Goal: Task Accomplishment & Management: Complete application form

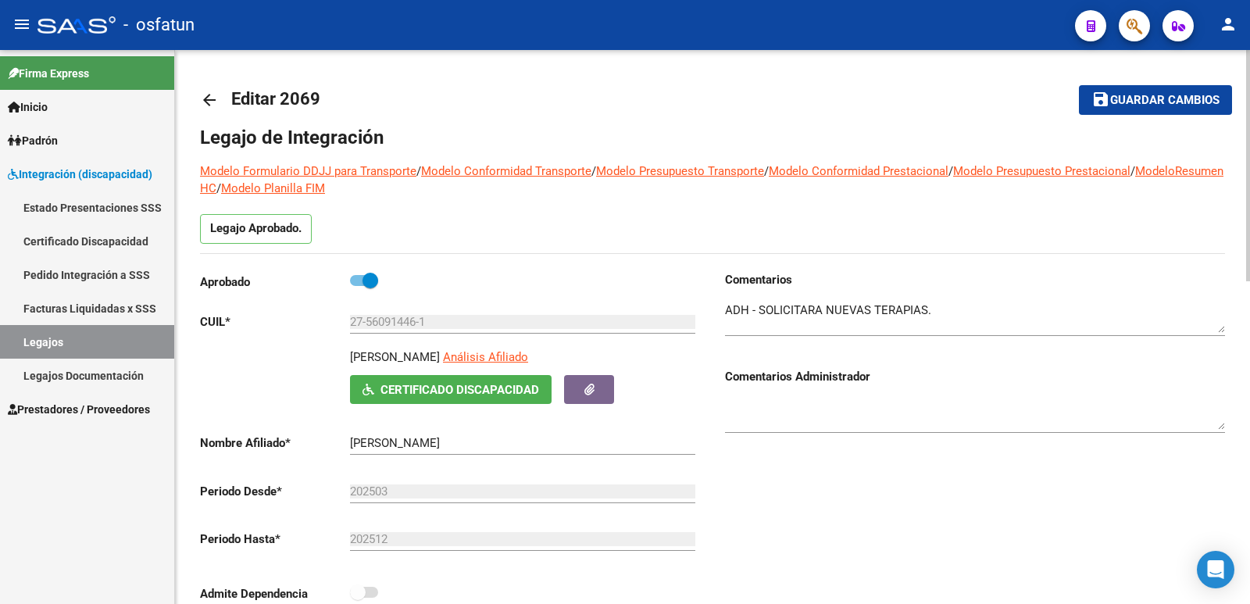
scroll to position [469, 0]
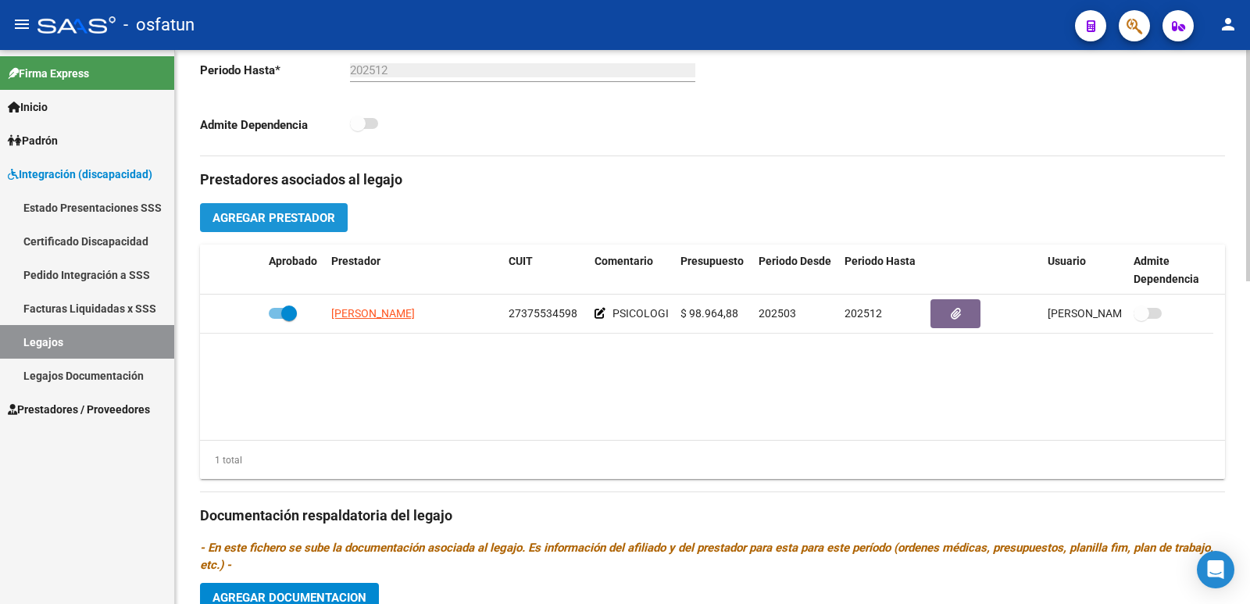
click at [316, 222] on span "Agregar Prestador" at bounding box center [274, 218] width 123 height 14
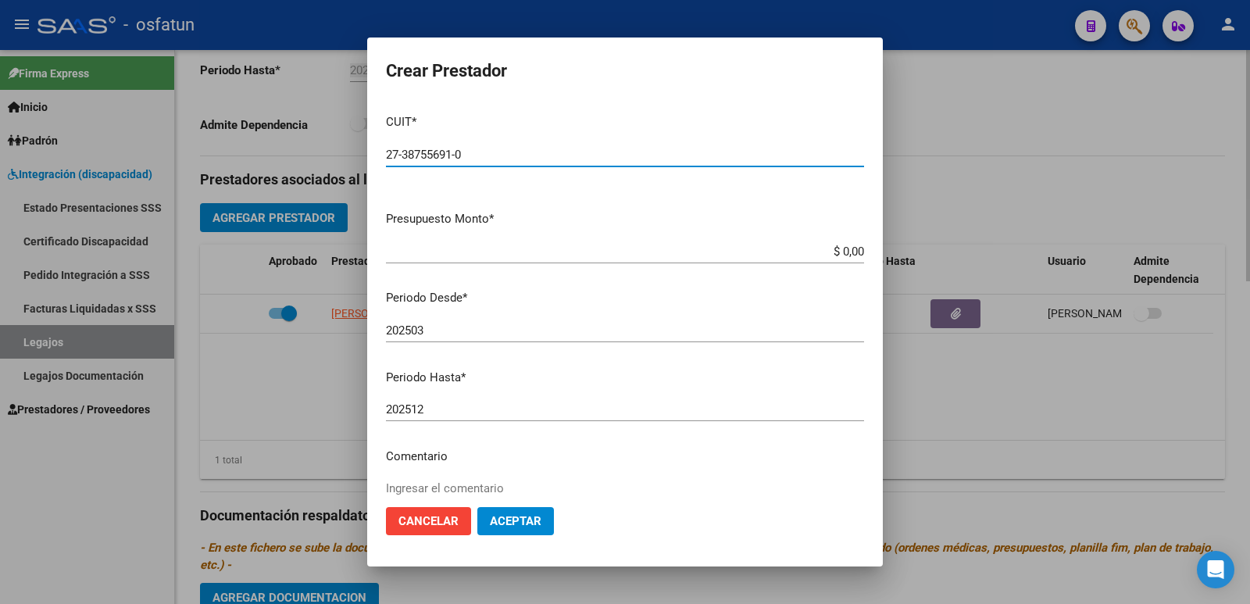
type input "27-38755691-0"
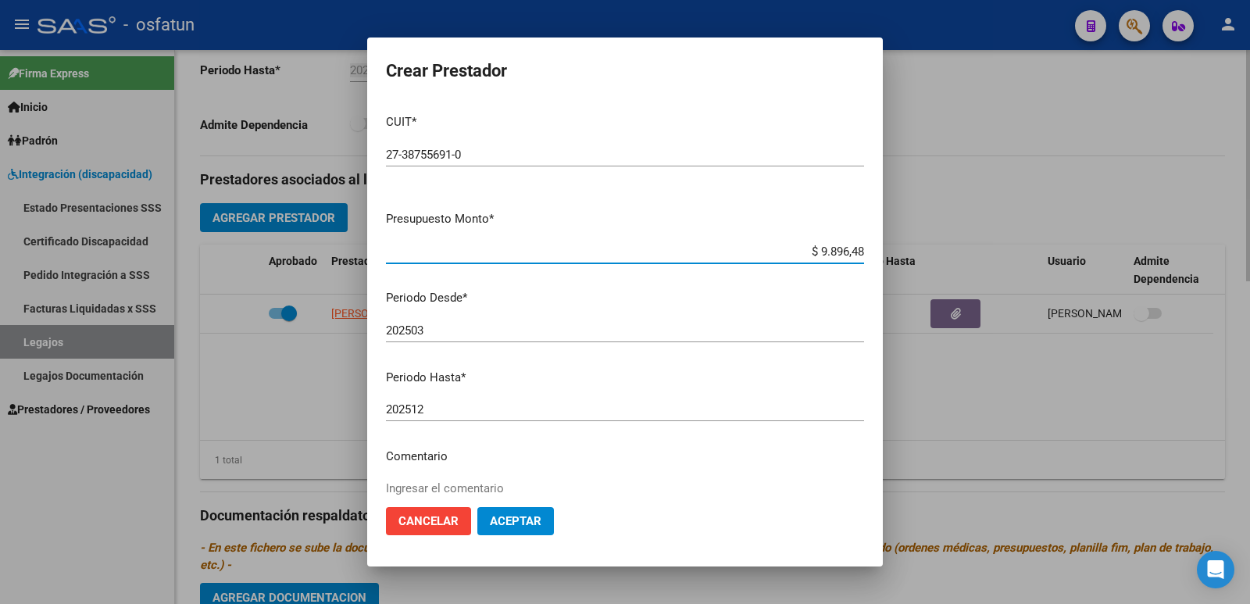
type input "$ 98.964,88"
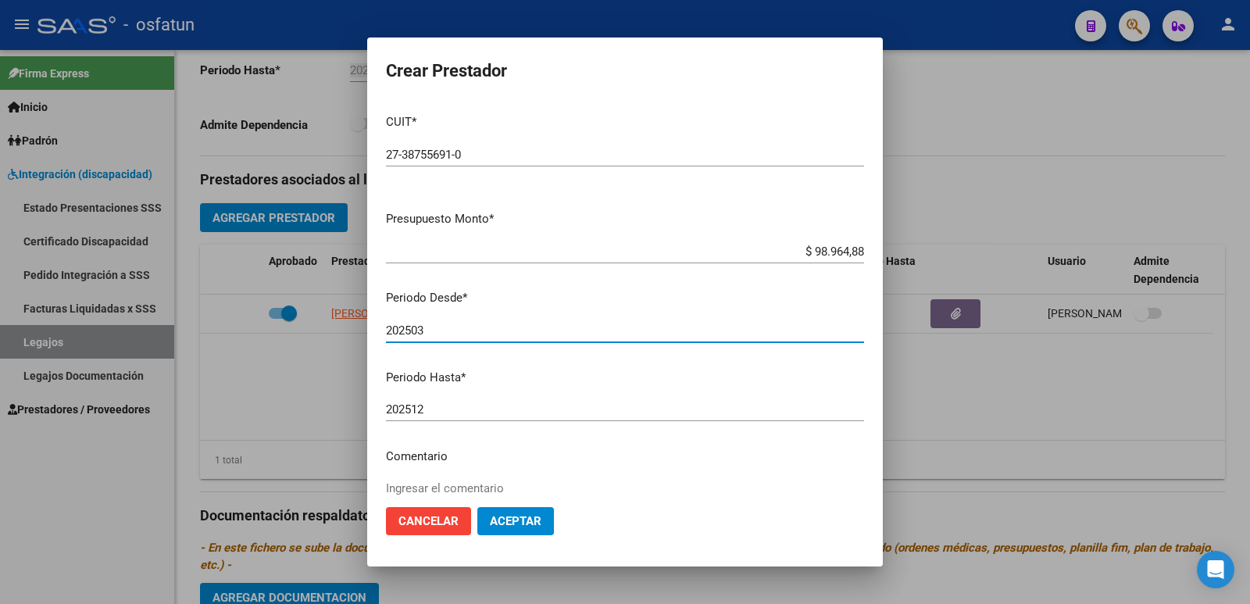
click at [437, 331] on input "202503" at bounding box center [625, 331] width 478 height 14
type input "202508"
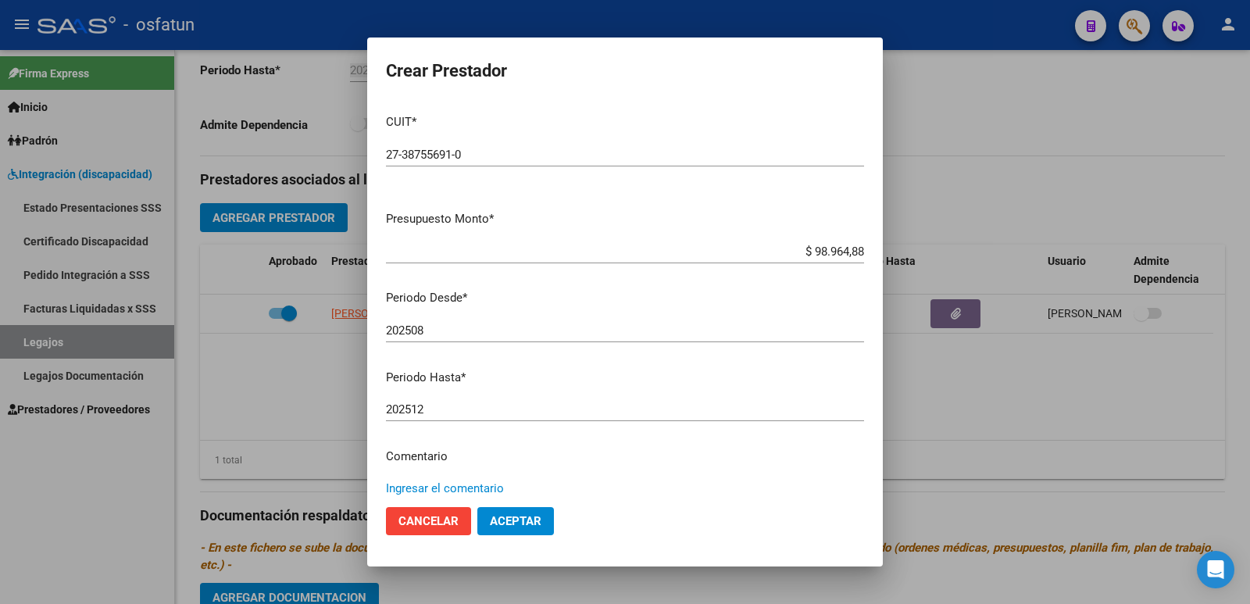
click at [465, 491] on textarea "Ingresar el comentario" at bounding box center [625, 516] width 478 height 73
type textarea "terapia"
type textarea "TERAPIA OCUPACIONAL"
click at [506, 518] on span "Aceptar" at bounding box center [516, 521] width 52 height 14
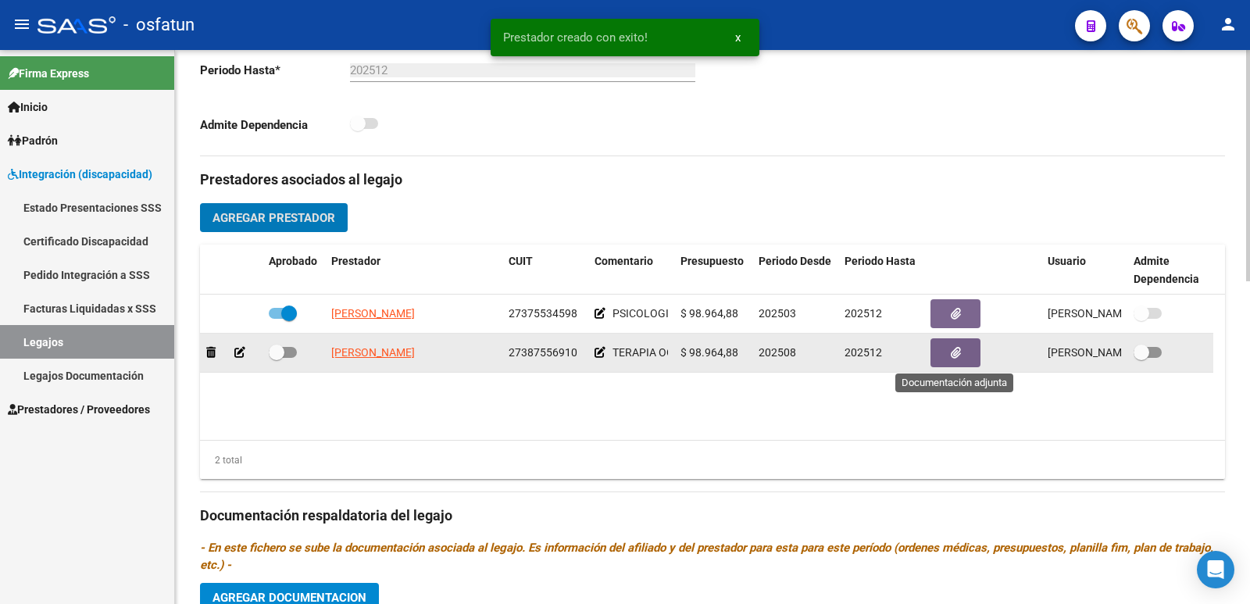
click at [953, 356] on icon "button" at bounding box center [956, 353] width 10 height 12
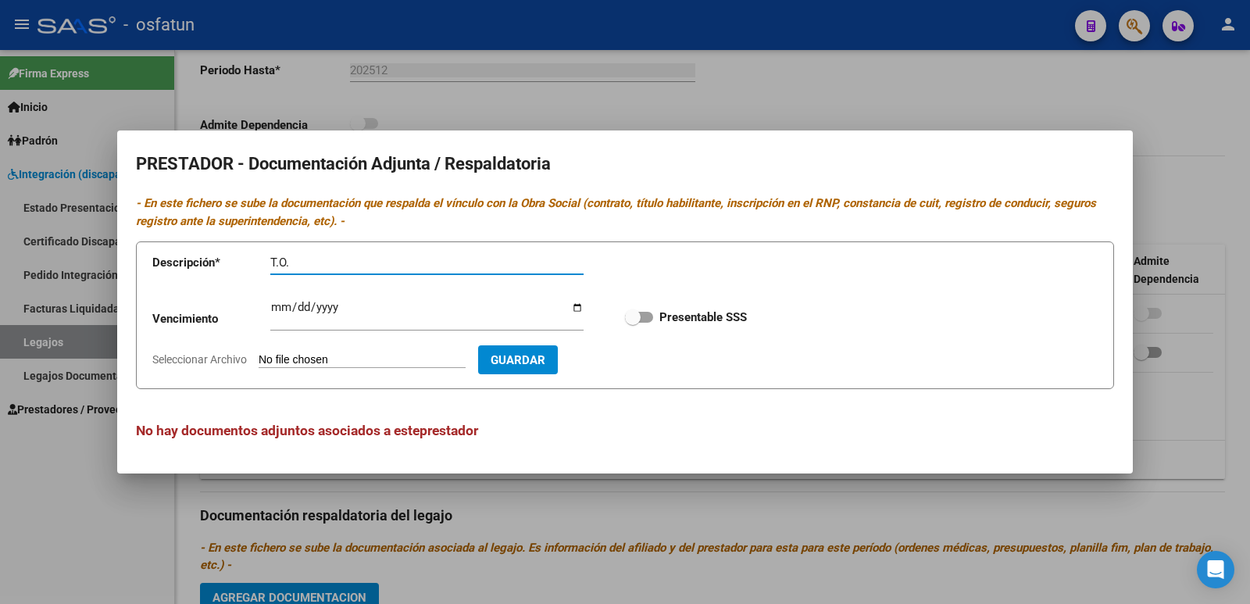
type input "T.O."
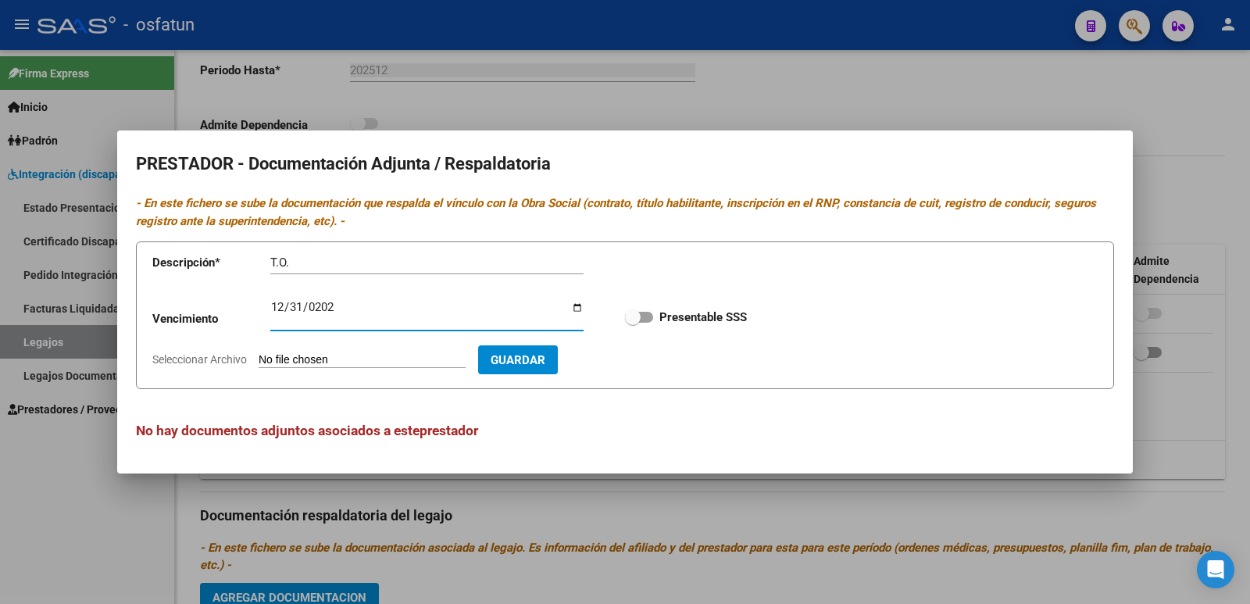
type input "[DATE]"
click at [295, 361] on input "Seleccionar Archivo" at bounding box center [362, 360] width 207 height 15
type input "C:\fakepath\T.O. 2025.pdf"
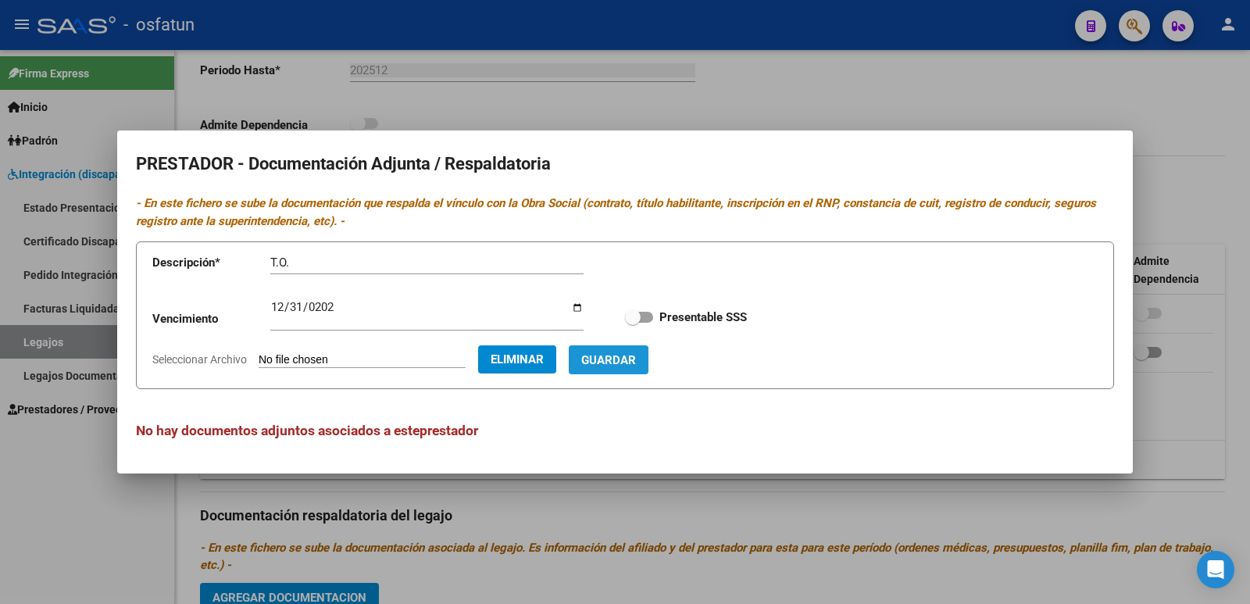
click at [635, 362] on span "Guardar" at bounding box center [608, 360] width 55 height 14
checkbox input "true"
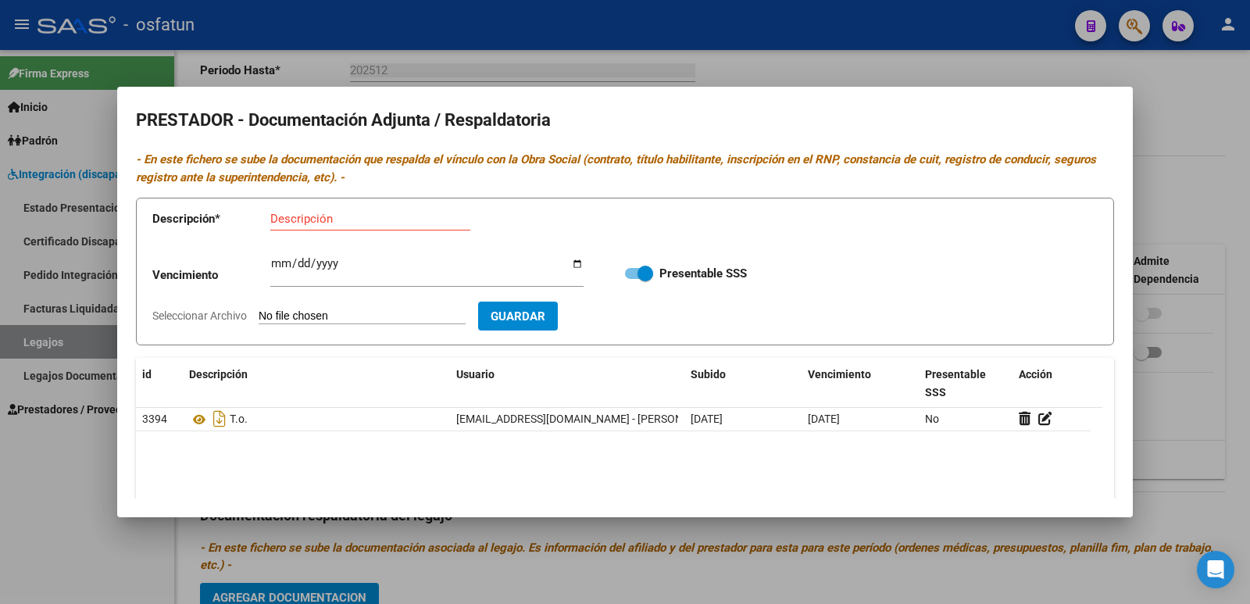
click at [1208, 173] on div at bounding box center [625, 302] width 1250 height 604
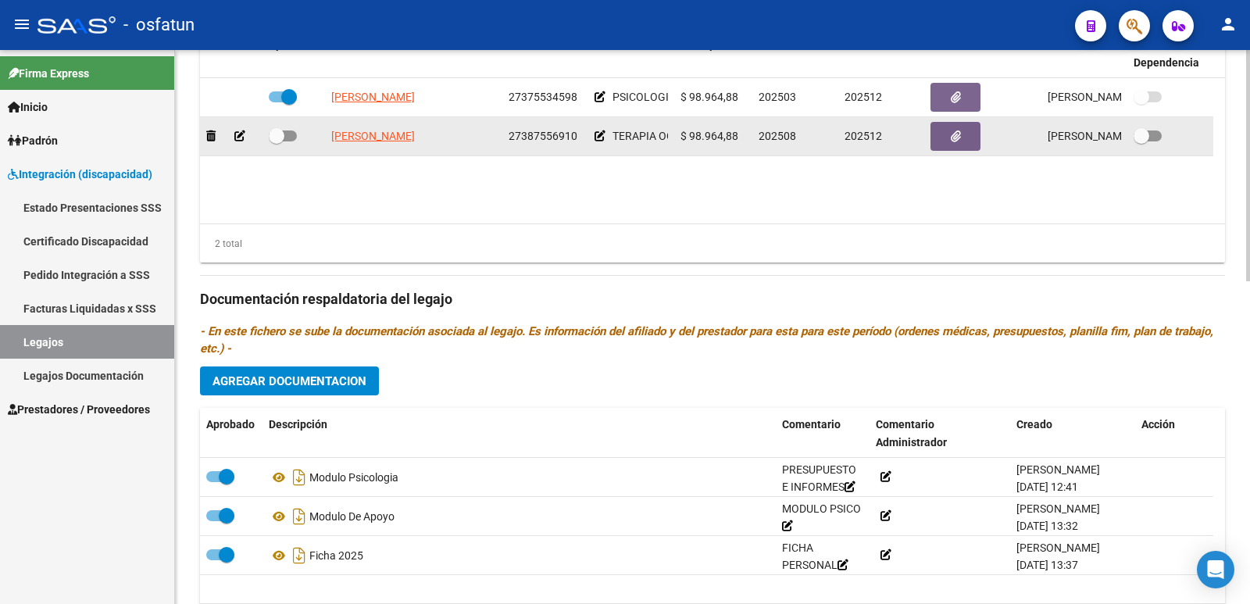
scroll to position [774, 0]
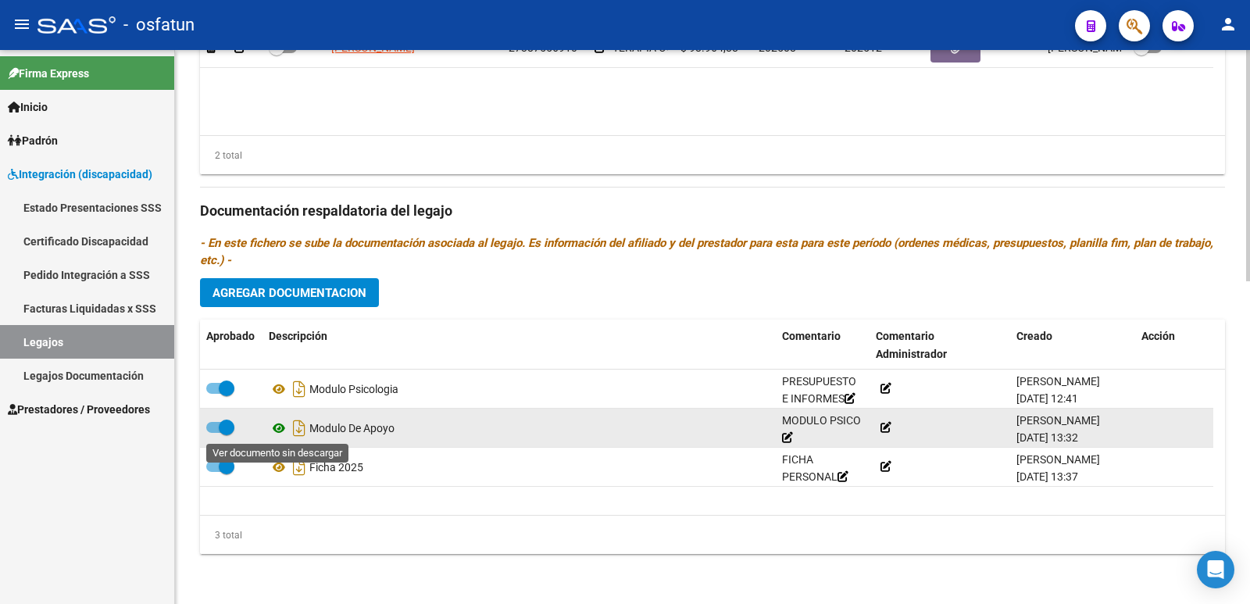
click at [281, 427] on icon at bounding box center [279, 428] width 20 height 19
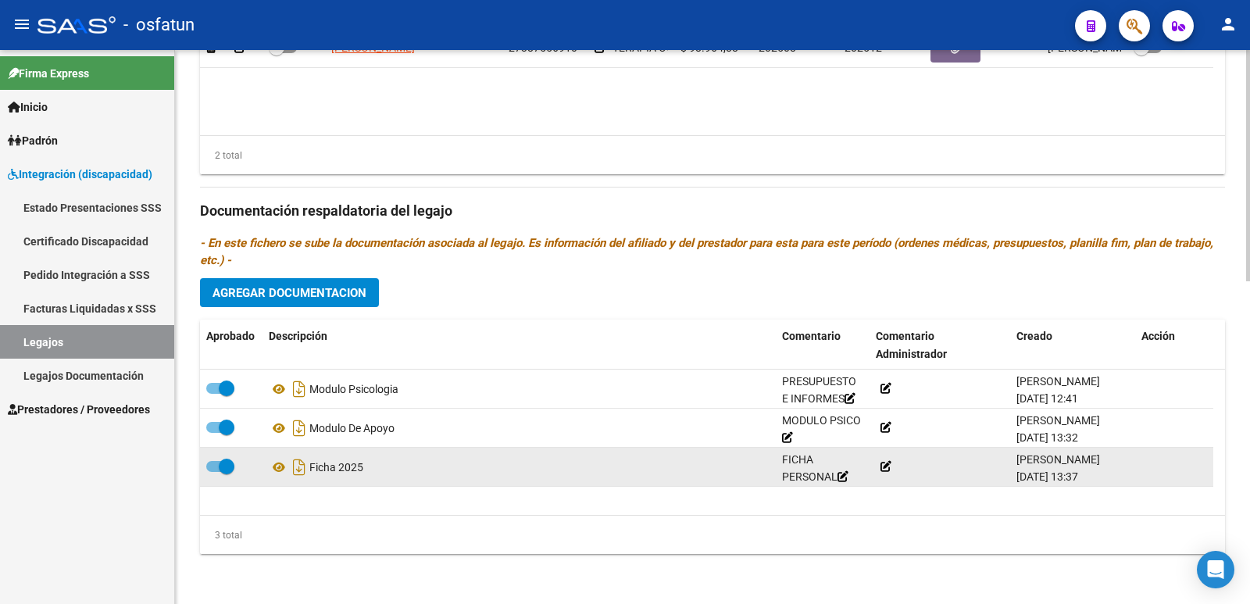
drag, startPoint x: 377, startPoint y: 425, endPoint x: 348, endPoint y: 468, distance: 51.8
click at [348, 468] on div "Ficha 2025" at bounding box center [519, 467] width 501 height 25
drag, startPoint x: 298, startPoint y: 471, endPoint x: 275, endPoint y: 470, distance: 22.7
click at [275, 470] on app-download-rewritename at bounding box center [289, 467] width 41 height 13
click at [276, 470] on icon at bounding box center [279, 467] width 20 height 19
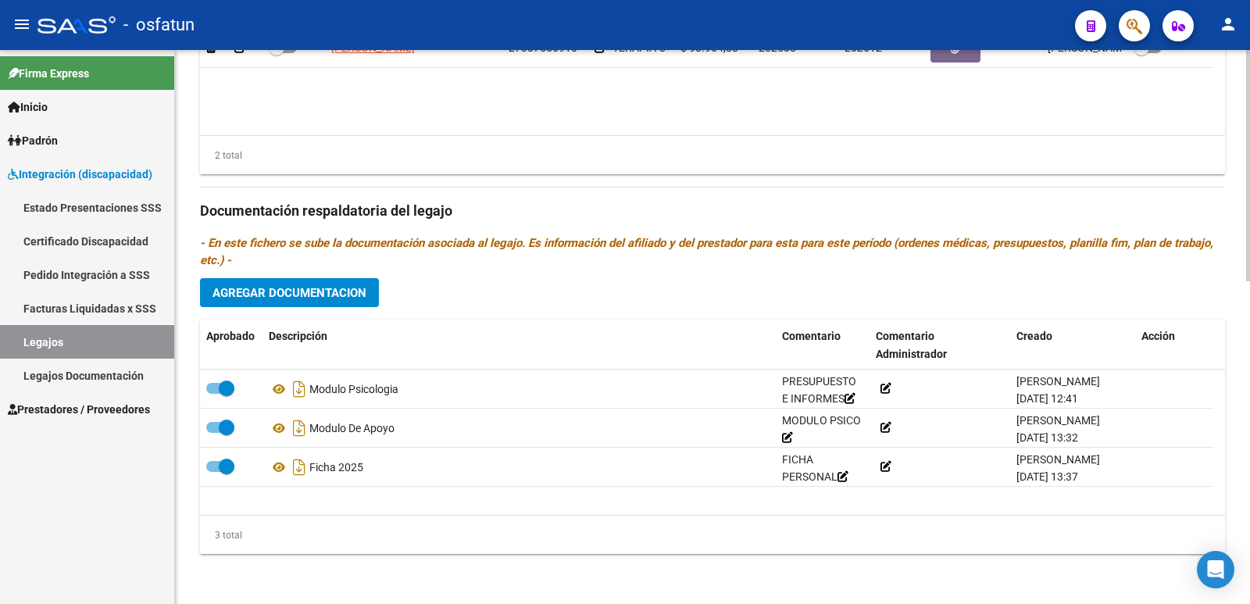
click at [317, 291] on span "Agregar Documentacion" at bounding box center [290, 293] width 154 height 14
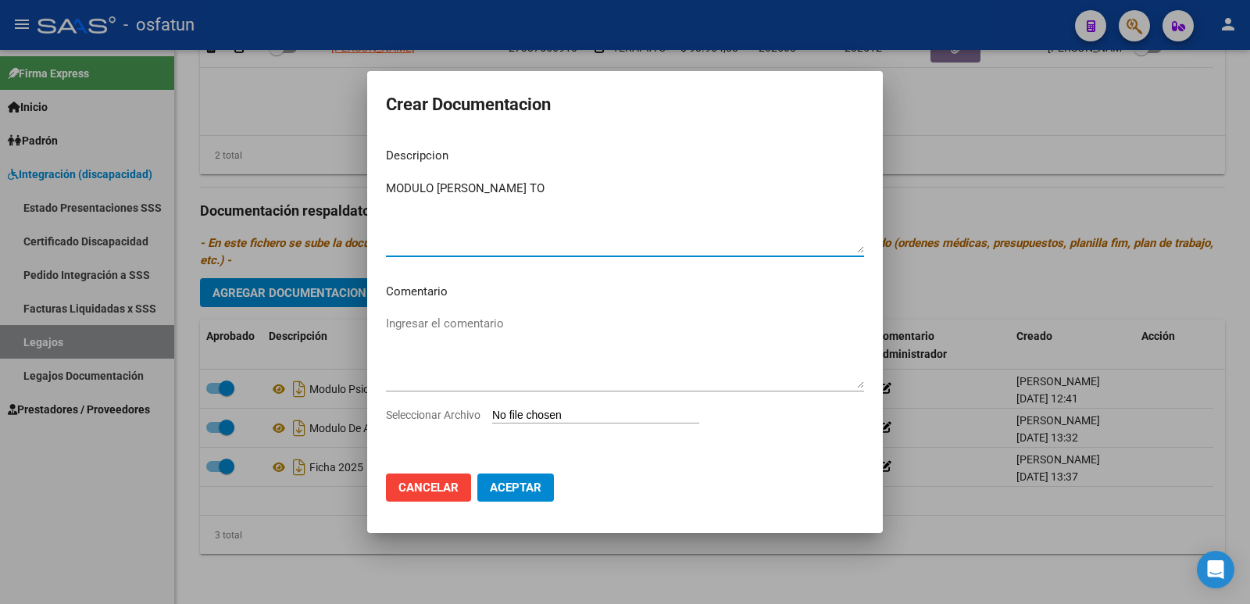
click at [481, 187] on textarea "MODULO [PERSON_NAME] TO" at bounding box center [625, 216] width 478 height 73
type textarea "MODULO DE APOYO TO"
click at [466, 329] on textarea "Ingresar el comentario" at bounding box center [625, 351] width 478 height 73
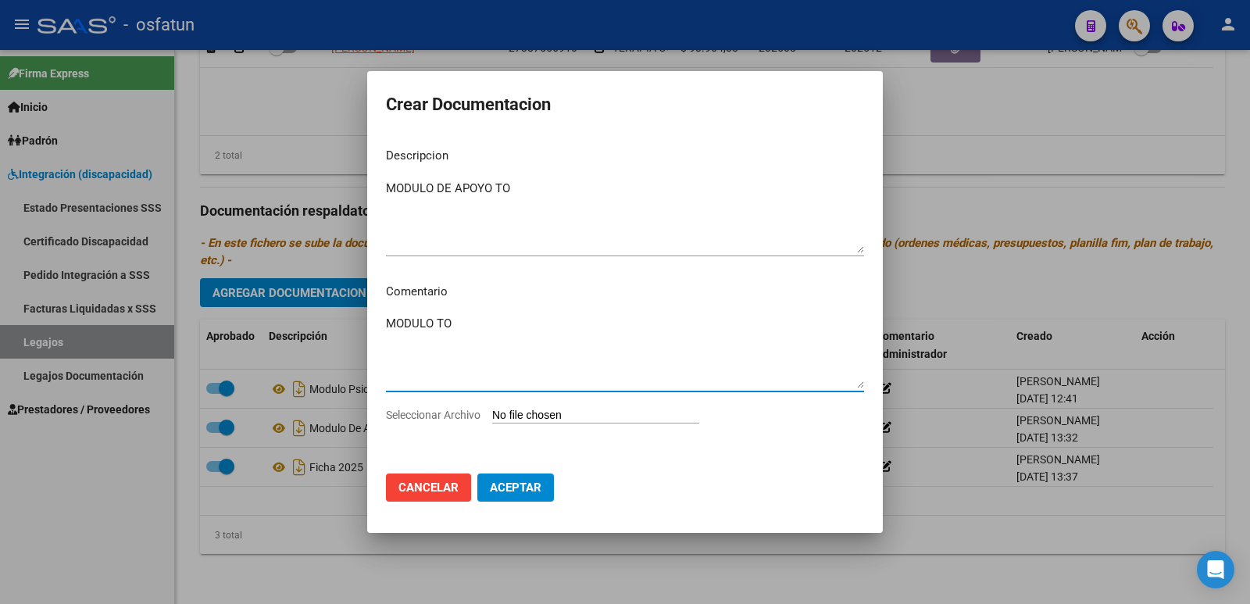
type textarea "MODULO TO"
drag, startPoint x: 745, startPoint y: 83, endPoint x: 477, endPoint y: 123, distance: 270.2
click at [467, 93] on mat-dialog-container "Crear Documentacion Descripcion MODULO DE APOYO TO Ingresar el descripcion Come…" at bounding box center [625, 302] width 516 height 462
click at [427, 478] on button "Cancelar" at bounding box center [428, 488] width 85 height 28
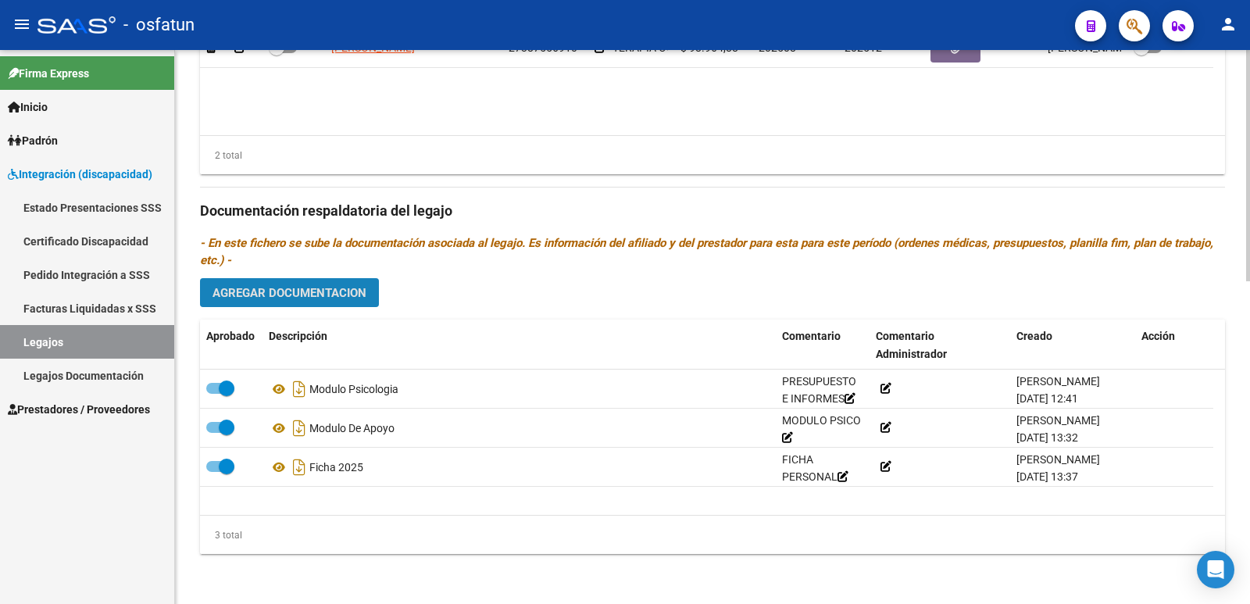
click at [257, 290] on span "Agregar Documentacion" at bounding box center [290, 293] width 154 height 14
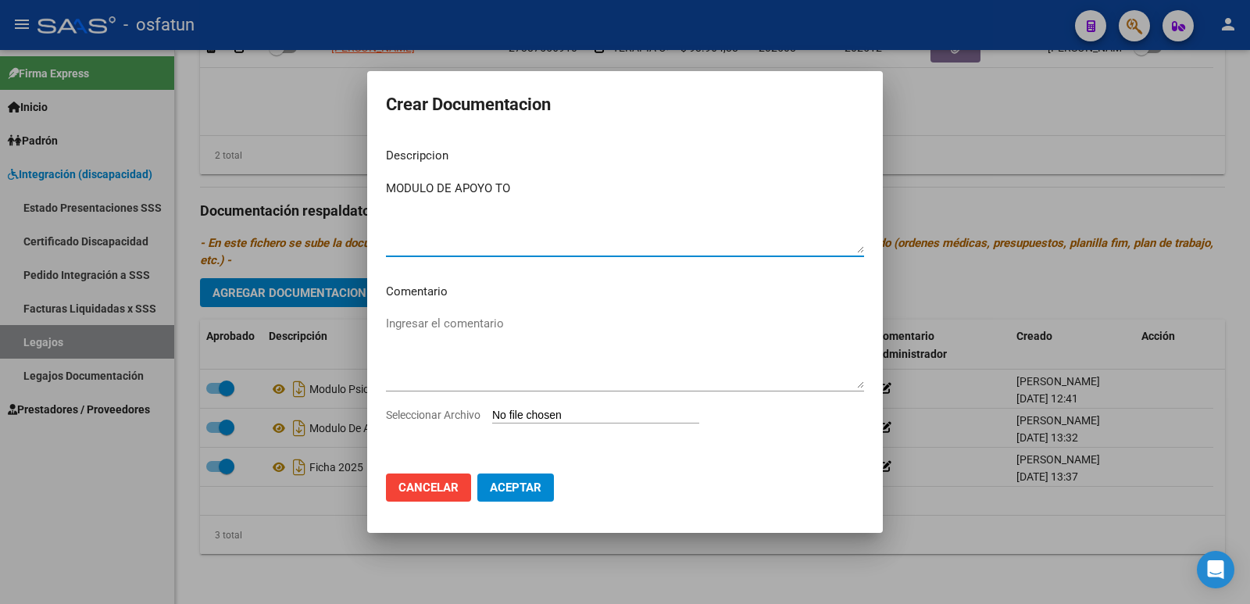
type textarea "MODULO DE APOYO TO"
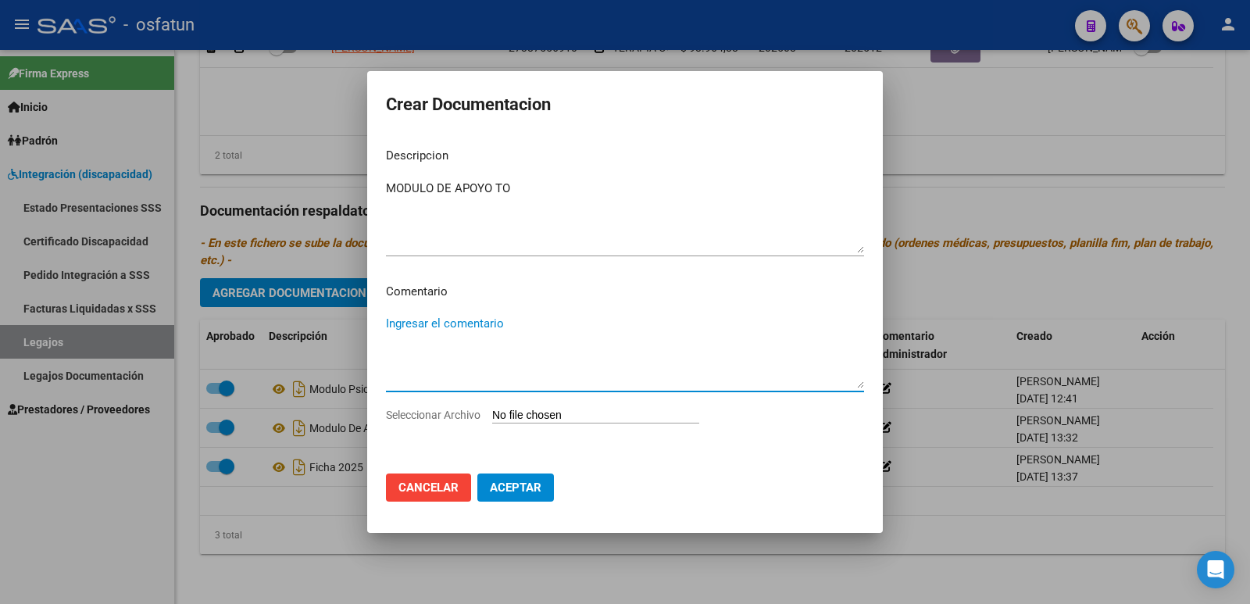
click at [424, 328] on textarea "Ingresar el comentario" at bounding box center [625, 351] width 478 height 73
type textarea "MODULO TO"
click at [545, 413] on input "Seleccionar Archivo" at bounding box center [595, 416] width 207 height 15
type input "C:\fakepath\módulo apoyo TO.pdf"
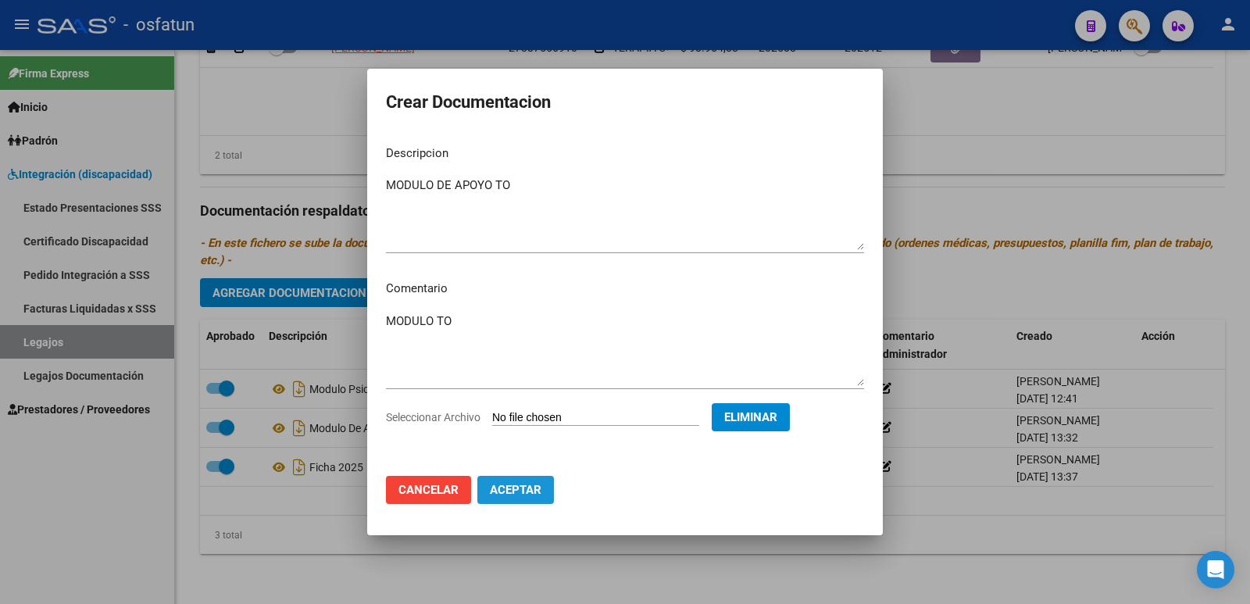
click at [523, 495] on span "Aceptar" at bounding box center [516, 490] width 52 height 14
checkbox input "false"
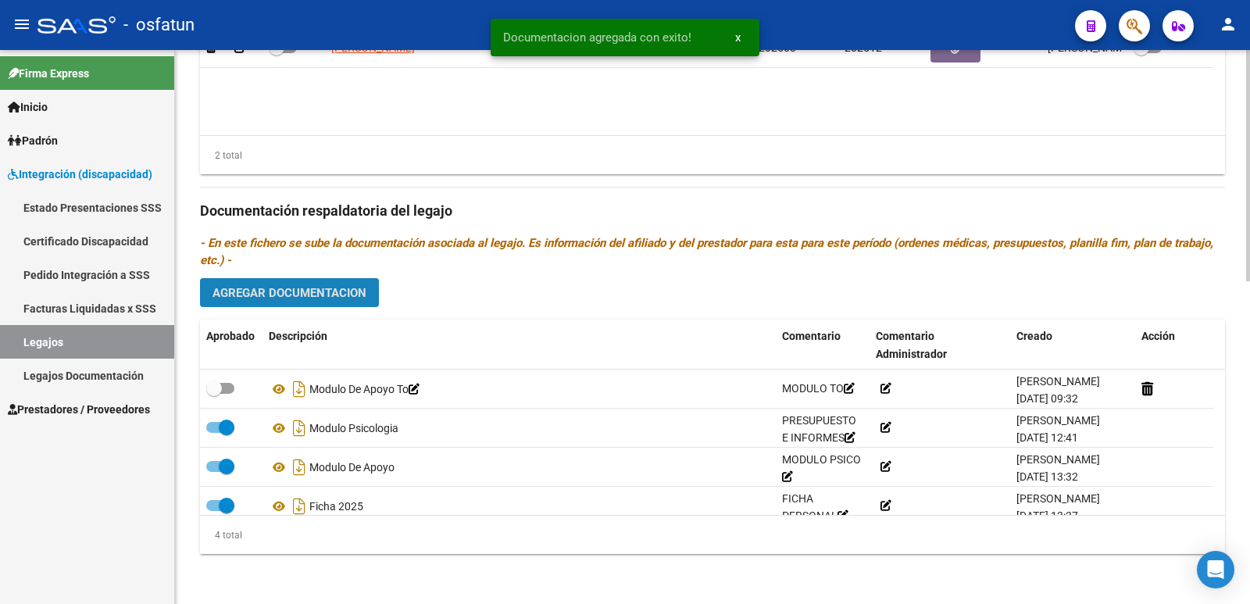
click at [332, 289] on span "Agregar Documentacion" at bounding box center [290, 293] width 154 height 14
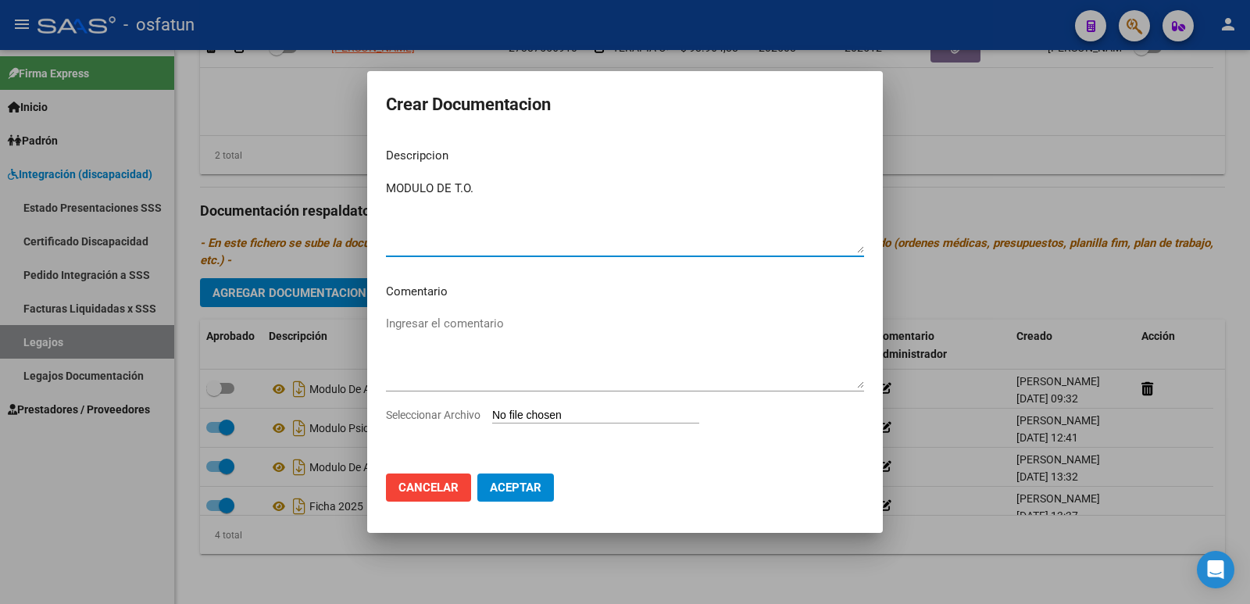
type textarea "MODULO DE T.O."
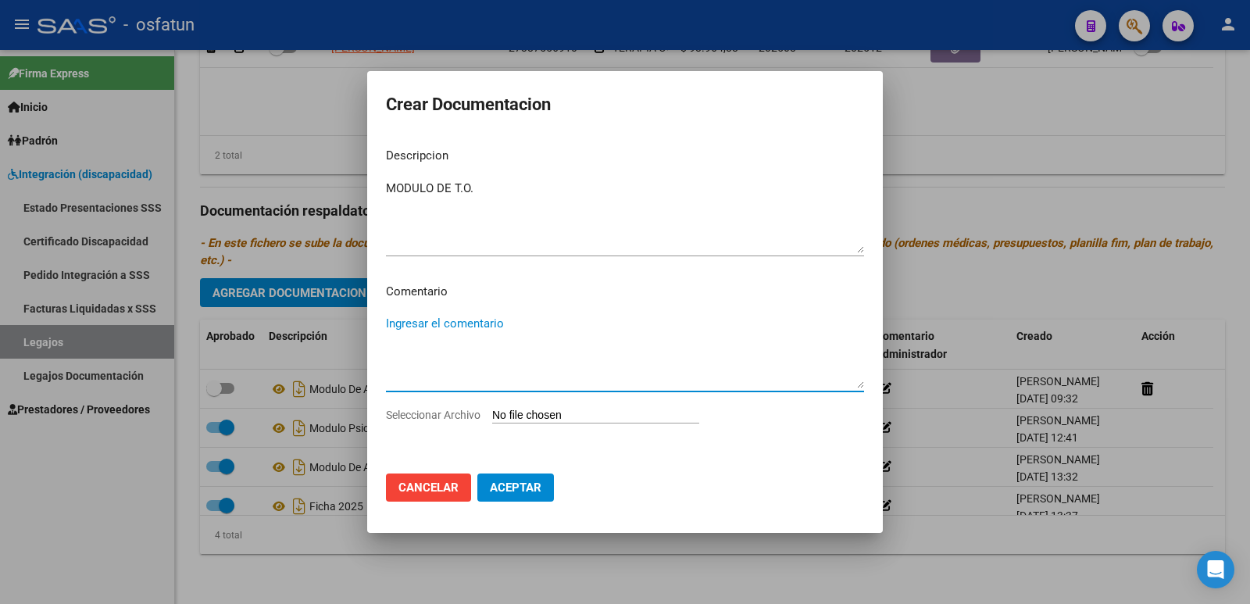
click at [406, 329] on textarea "Ingresar el comentario" at bounding box center [625, 351] width 478 height 73
type textarea "PRESUPUESTO E INFORMES"
click at [532, 417] on input "Seleccionar Archivo" at bounding box center [595, 416] width 207 height 15
type input "C:\fakepath\T.O. [PERSON_NAME] P Presupuesto e Informes.pdf"
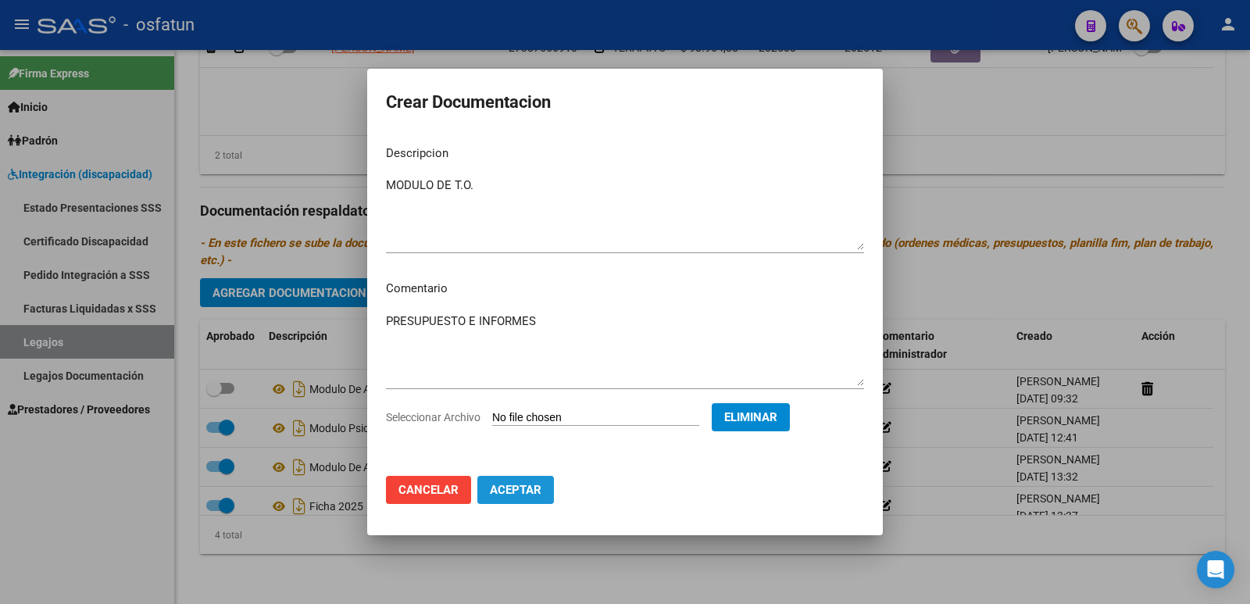
click at [521, 492] on span "Aceptar" at bounding box center [516, 490] width 52 height 14
checkbox input "false"
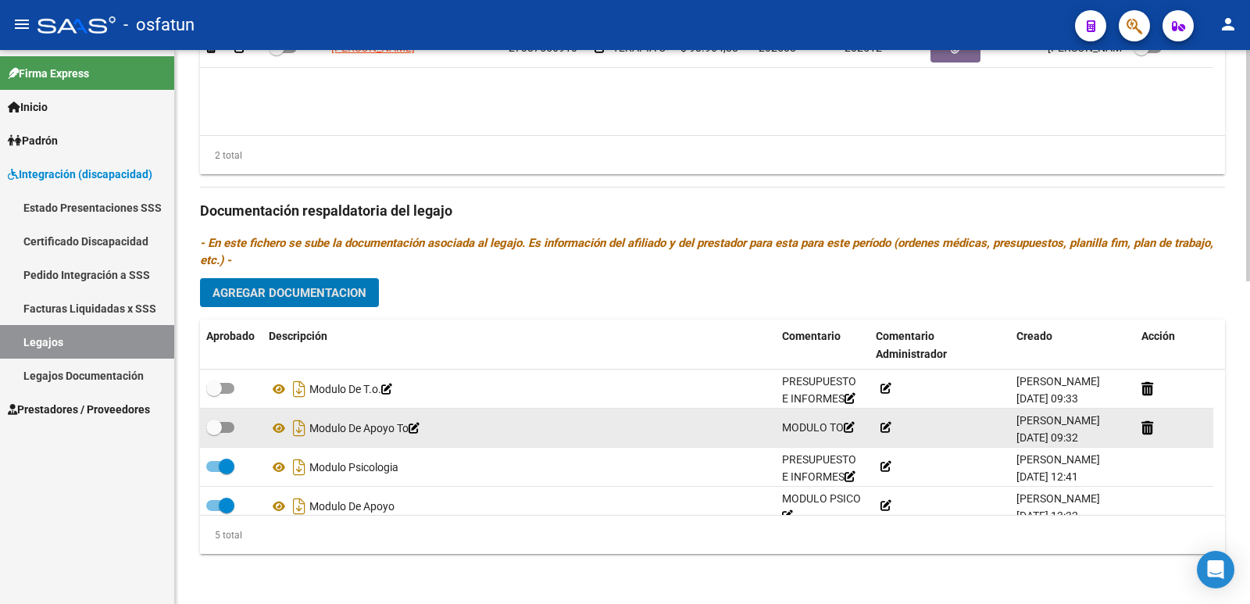
scroll to position [55, 0]
